Goal: Transaction & Acquisition: Register for event/course

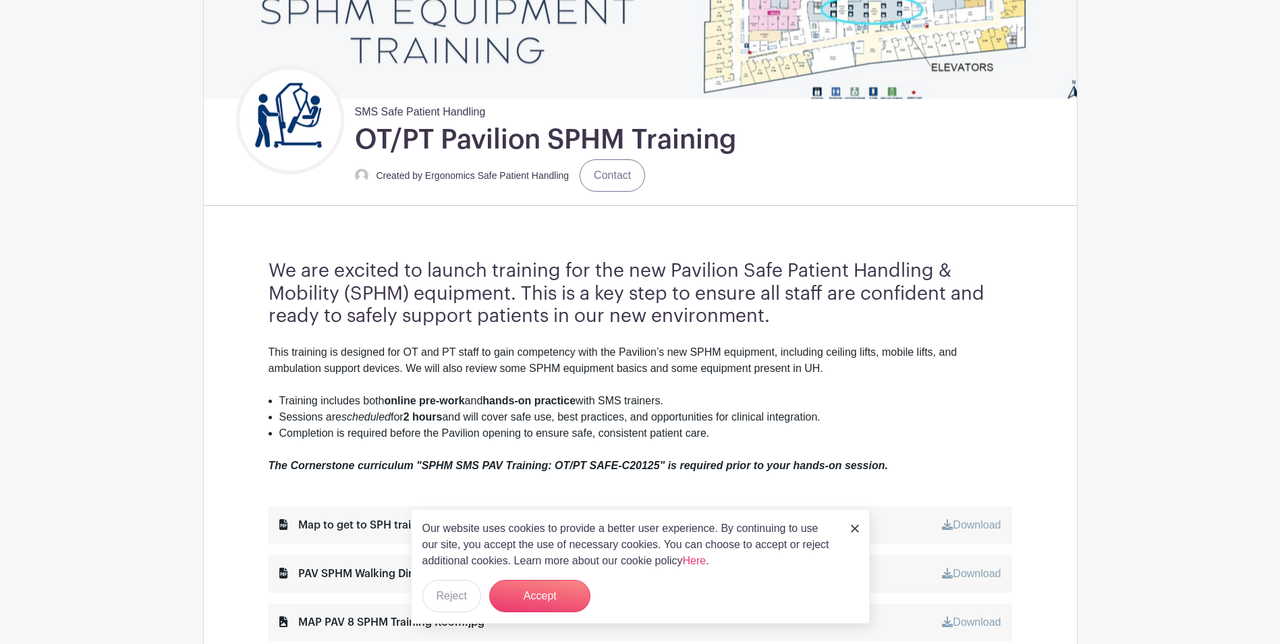
scroll to position [270, 0]
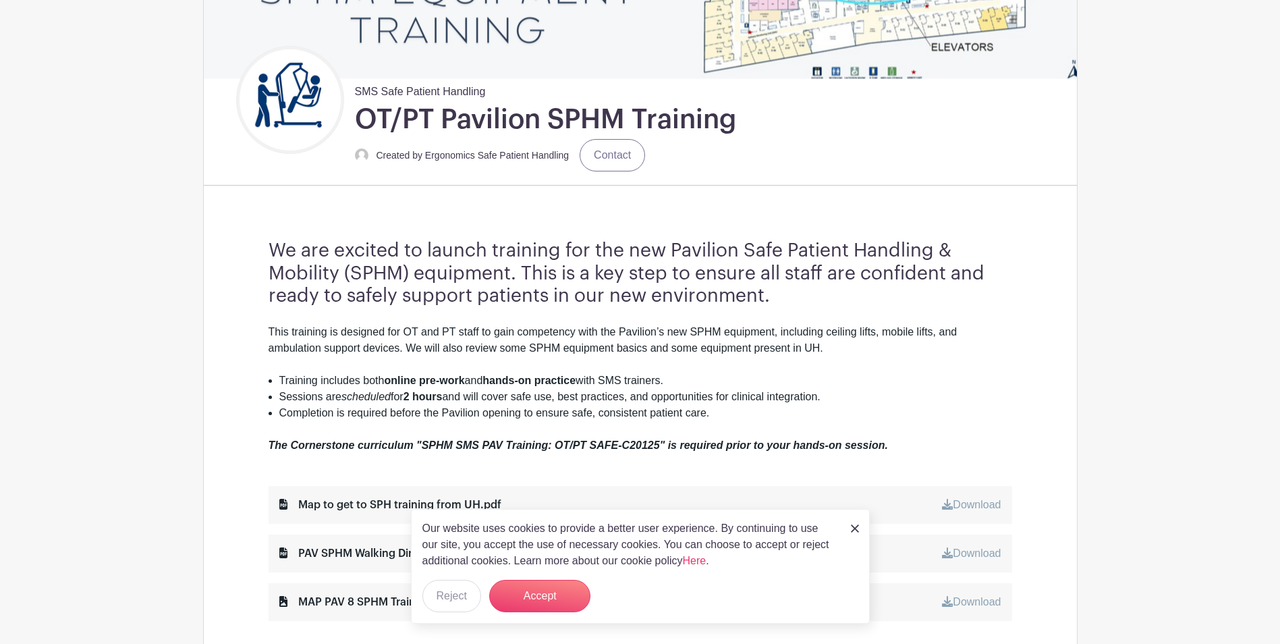
drag, startPoint x: 853, startPoint y: 527, endPoint x: 842, endPoint y: 524, distance: 10.3
click at [851, 527] on img at bounding box center [855, 528] width 8 height 8
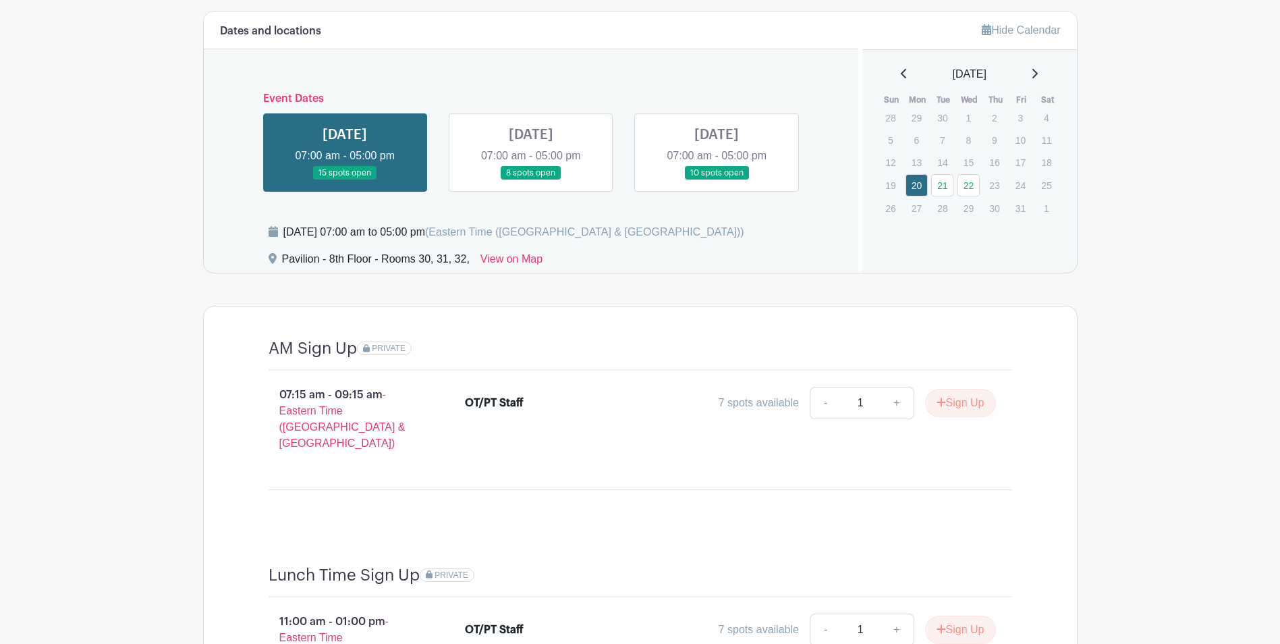
scroll to position [945, 0]
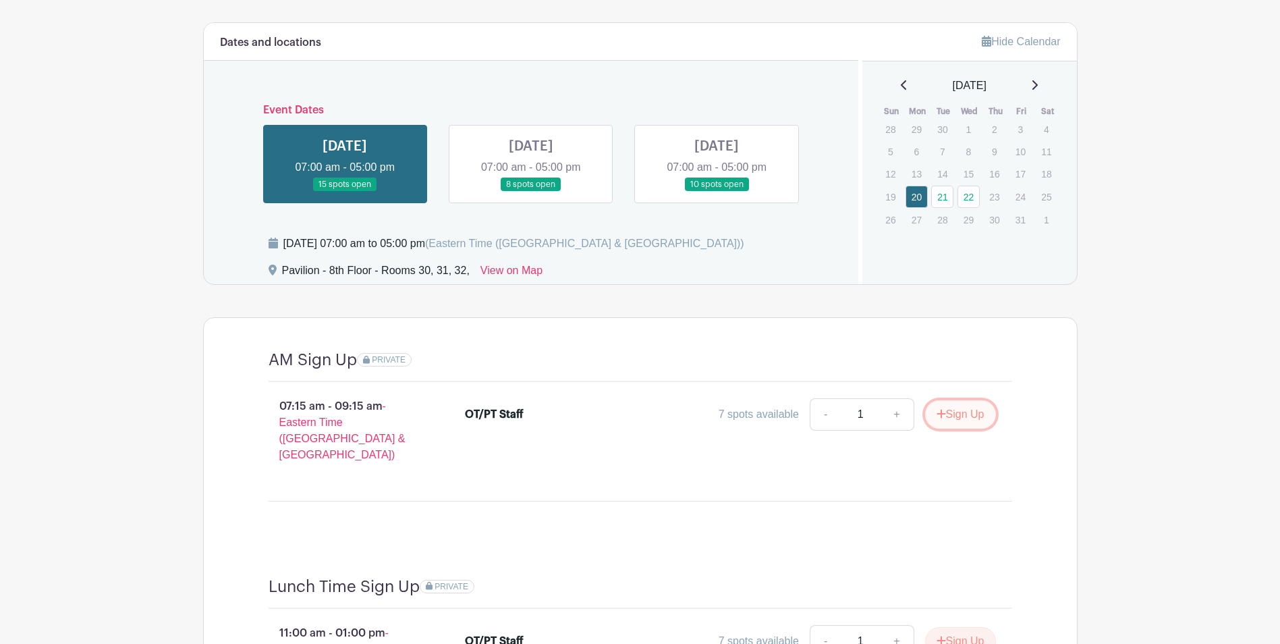
click at [945, 411] on button "Sign Up" at bounding box center [960, 414] width 71 height 28
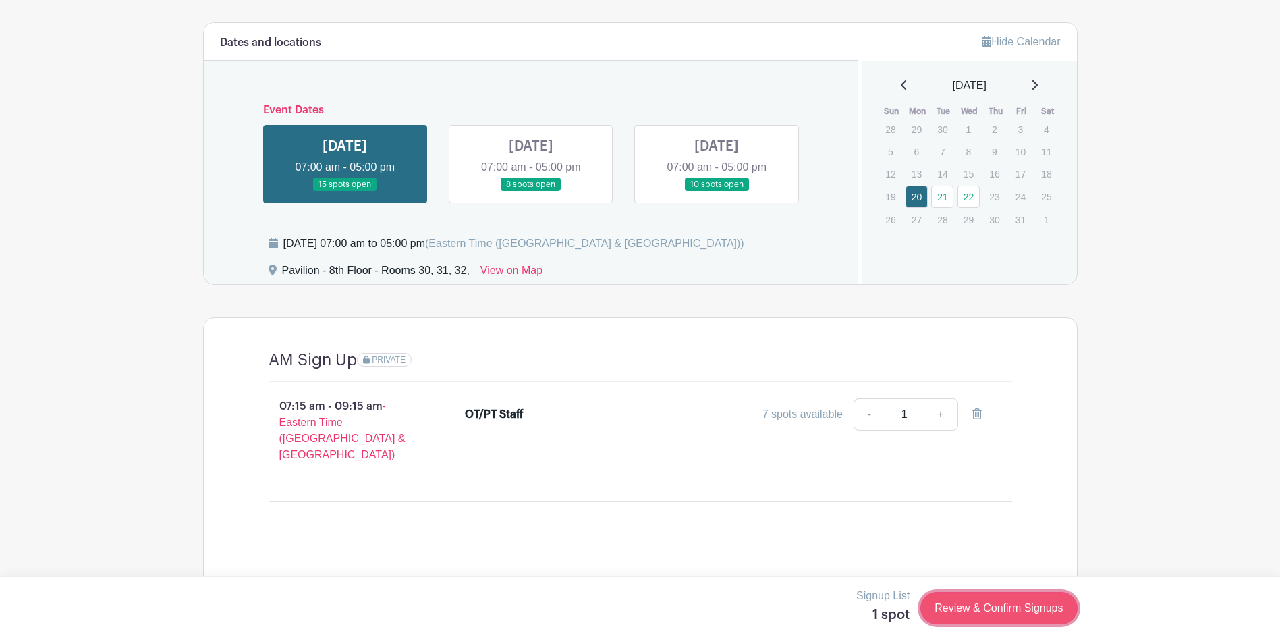
click at [1034, 606] on link "Review & Confirm Signups" at bounding box center [999, 608] width 157 height 32
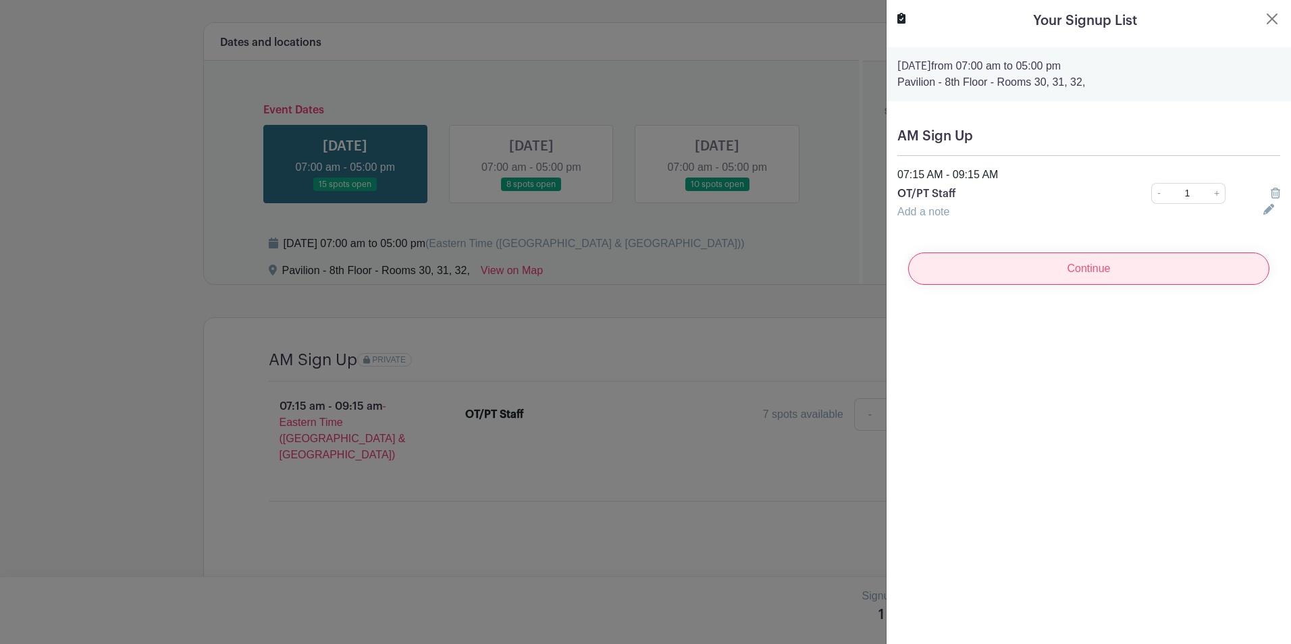
click at [1098, 263] on input "Continue" at bounding box center [1088, 268] width 361 height 32
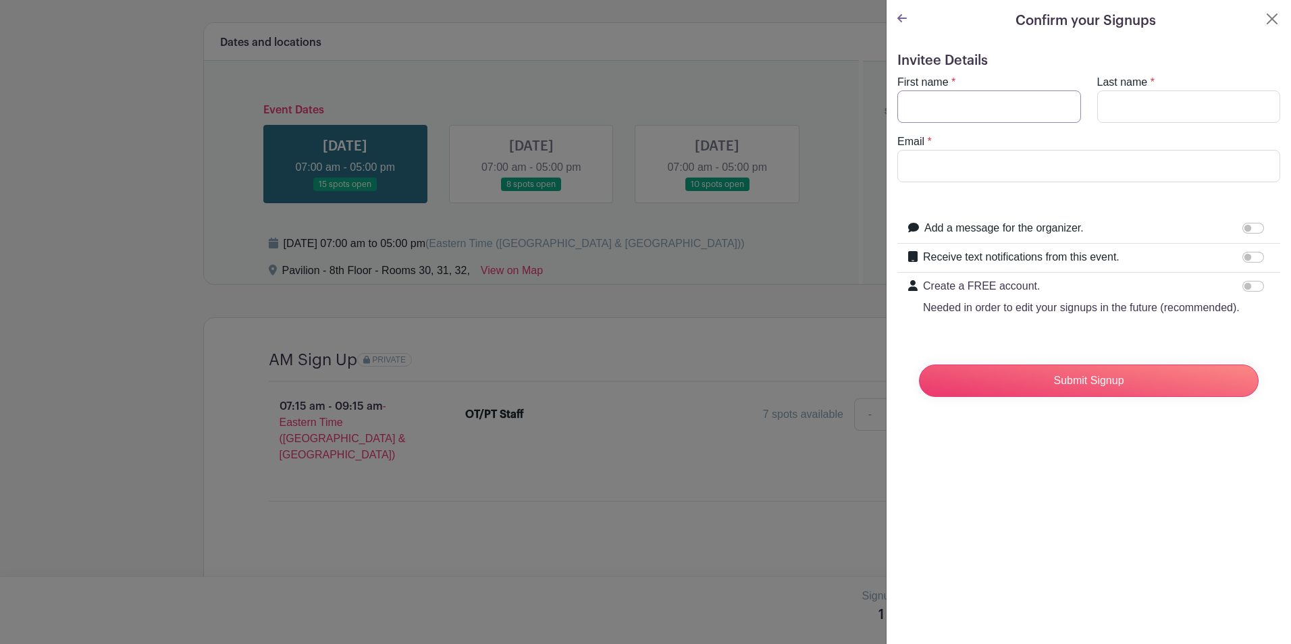
click at [1007, 107] on input "First name" at bounding box center [989, 106] width 184 height 32
type input "[PERSON_NAME]"
type input "Rexer"
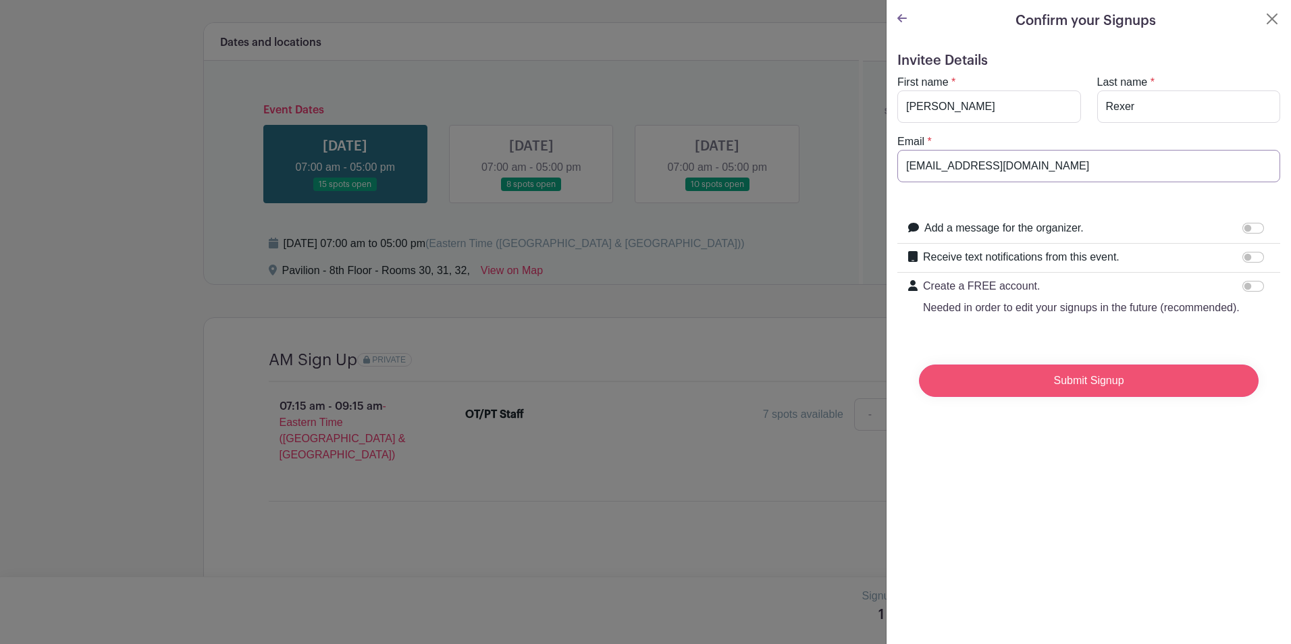
type input "[EMAIL_ADDRESS][DOMAIN_NAME]"
click at [1096, 394] on input "Submit Signup" at bounding box center [1089, 381] width 340 height 32
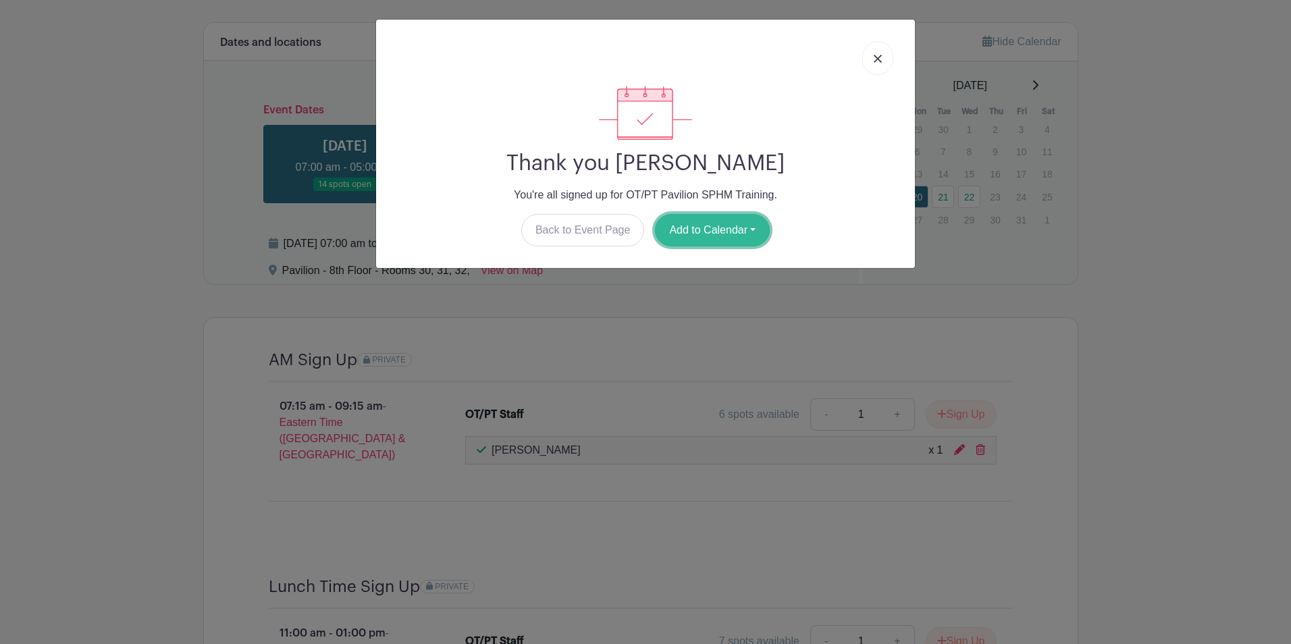
click at [689, 225] on button "Add to Calendar" at bounding box center [712, 230] width 115 height 32
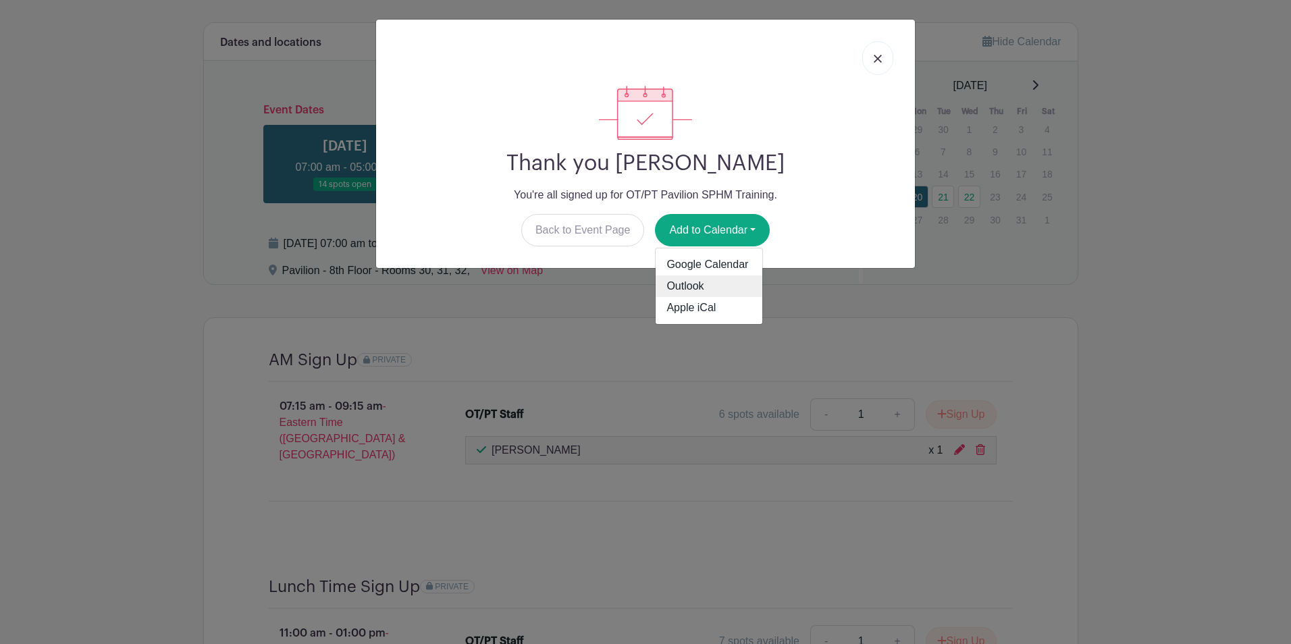
click at [698, 283] on link "Outlook" at bounding box center [708, 286] width 107 height 22
click at [870, 63] on link at bounding box center [877, 58] width 31 height 34
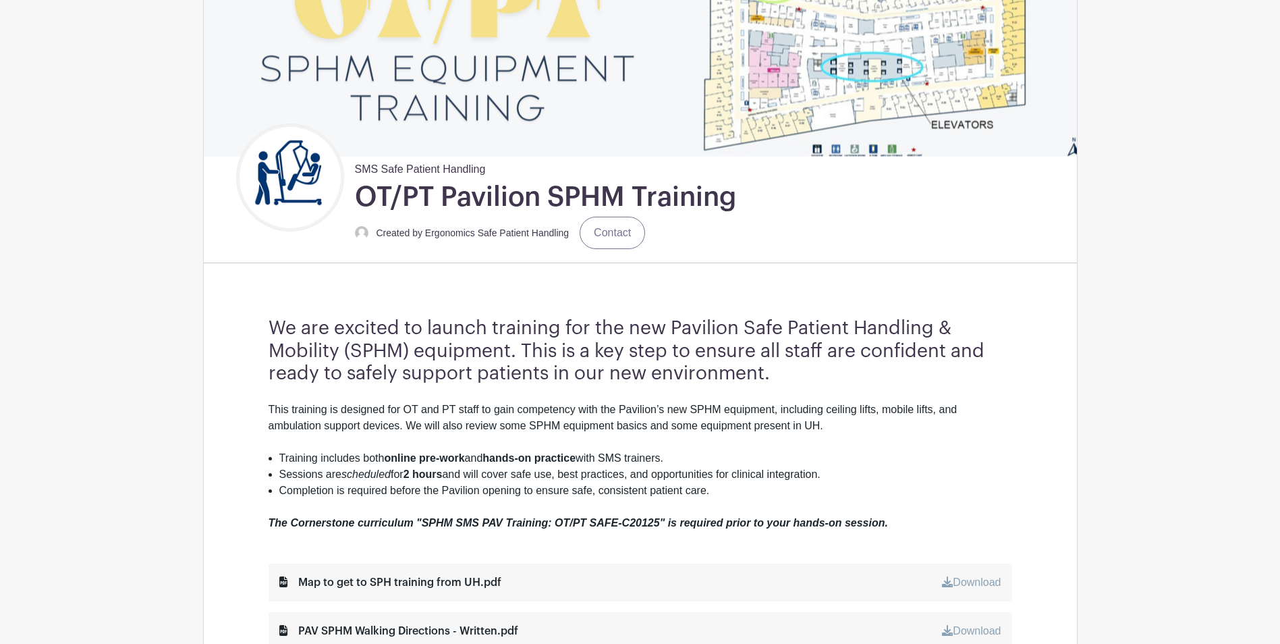
scroll to position [338, 0]
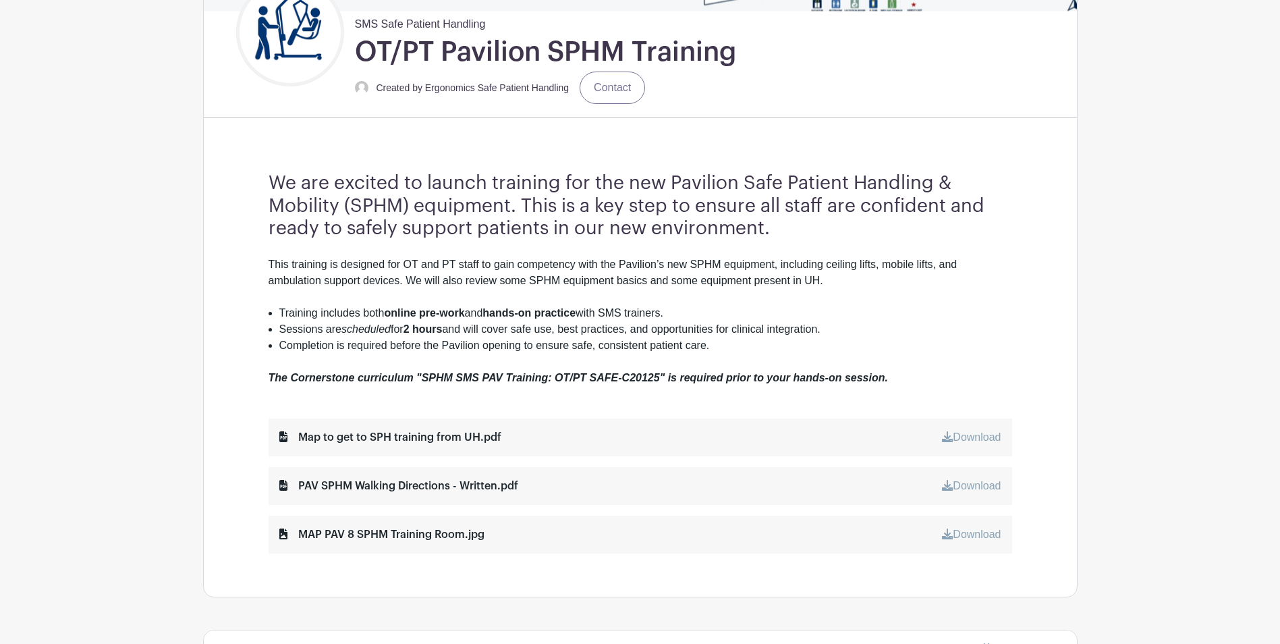
click at [314, 434] on div "Map to get to SPH training from UH.pdf" at bounding box center [390, 437] width 222 height 16
click at [280, 437] on icon at bounding box center [283, 436] width 8 height 11
click at [948, 435] on icon at bounding box center [947, 436] width 11 height 11
click at [967, 488] on link "Download" at bounding box center [971, 485] width 59 height 11
